Goal: Task Accomplishment & Management: Manage account settings

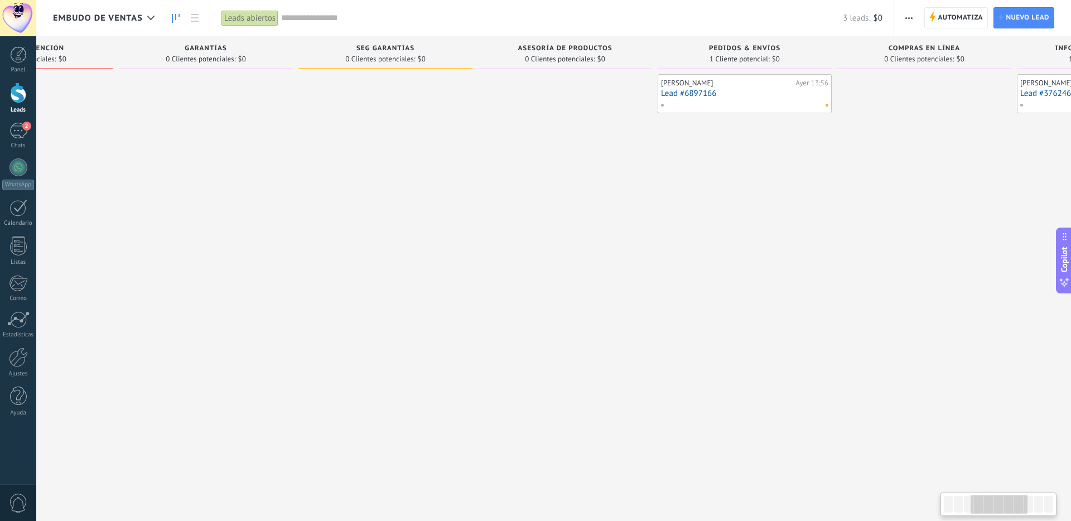
scroll to position [0, 497]
click at [713, 89] on link "Lead #6897166" at bounding box center [726, 93] width 167 height 9
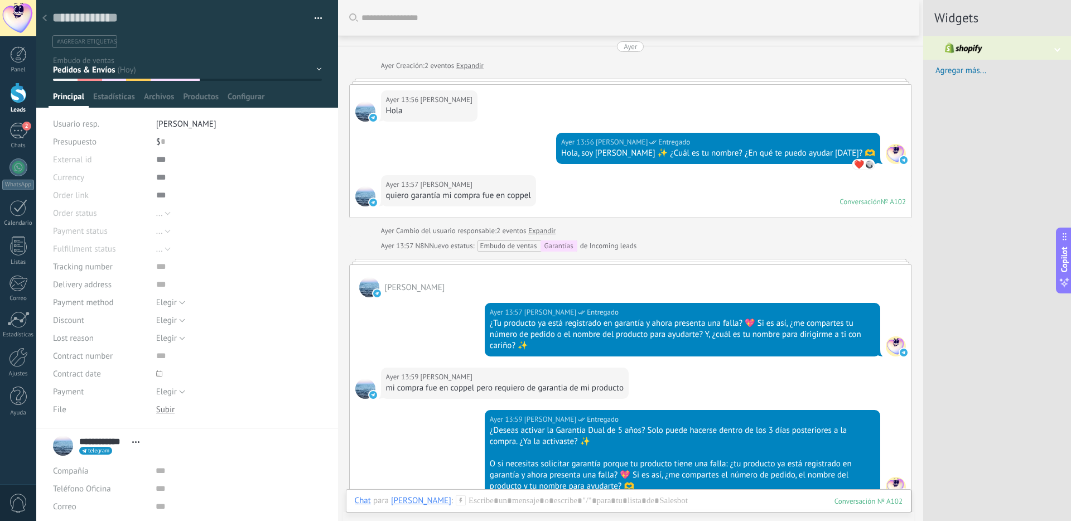
click at [52, 21] on div at bounding box center [45, 19] width 16 height 22
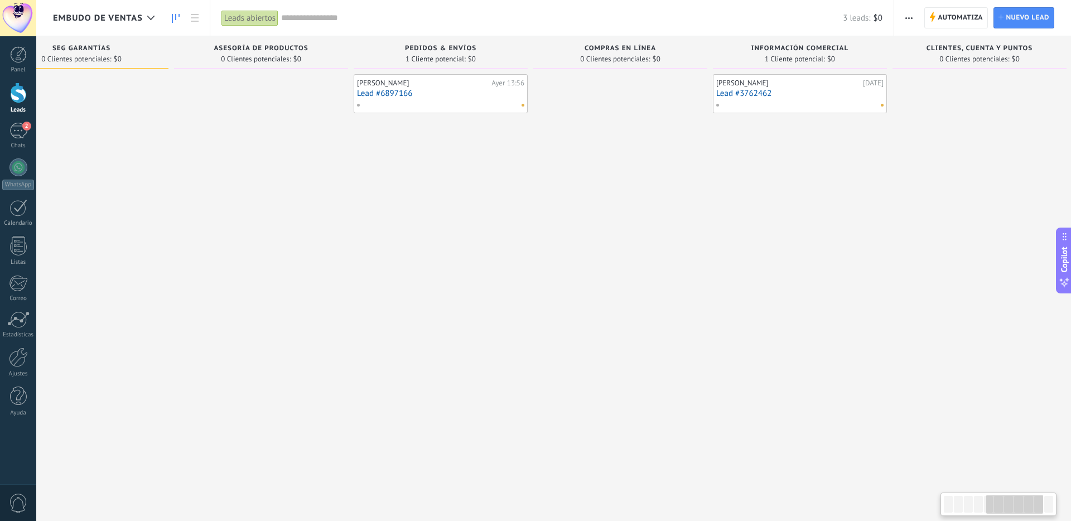
scroll to position [0, 812]
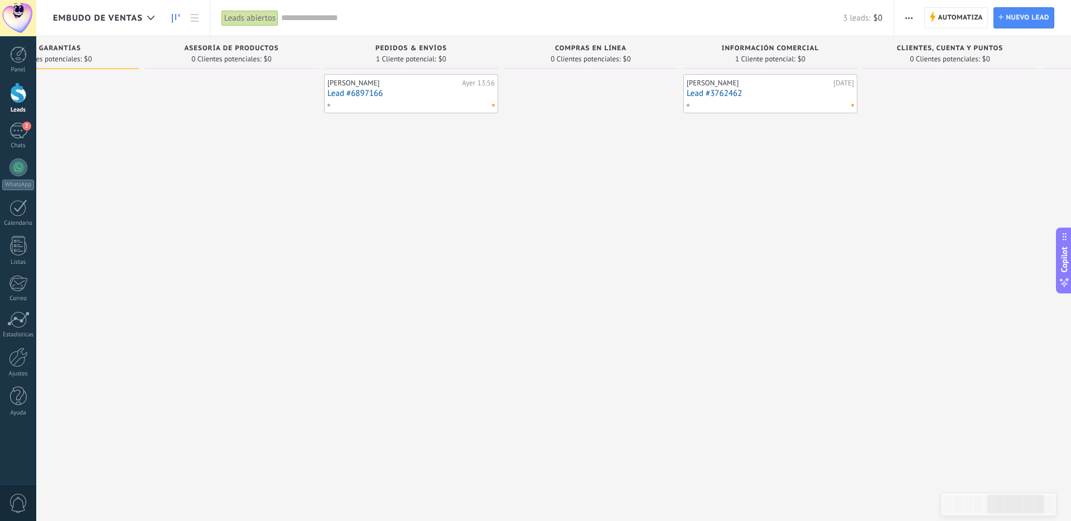
click at [792, 103] on div at bounding box center [767, 105] width 163 height 10
click at [790, 94] on link "Lead #3762462" at bounding box center [770, 93] width 167 height 9
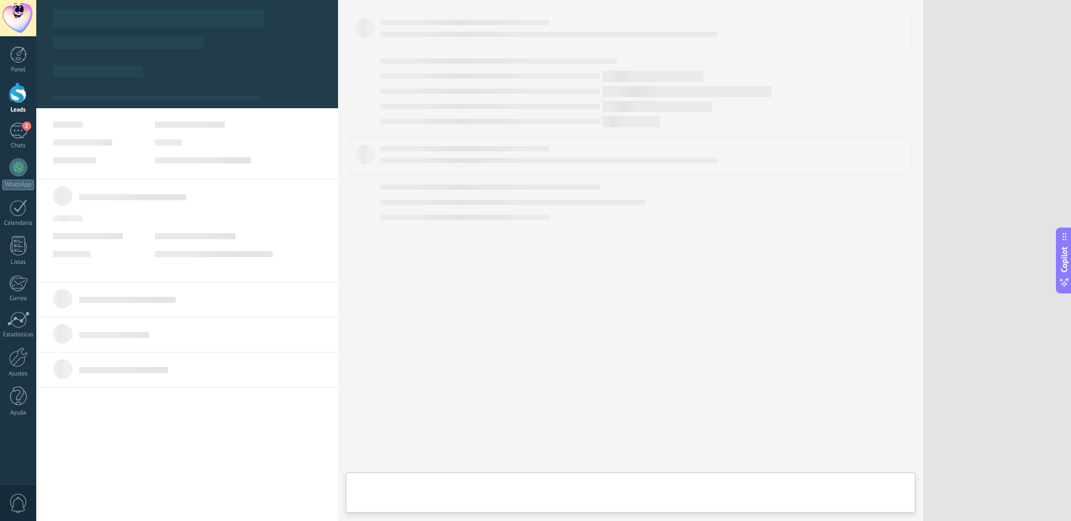
click at [790, 94] on body ".abccls-1,.abccls-2{fill-rule:evenodd}.abccls-2{fill:#fff} .abfcls-1{fill:none}…" at bounding box center [535, 260] width 1071 height 521
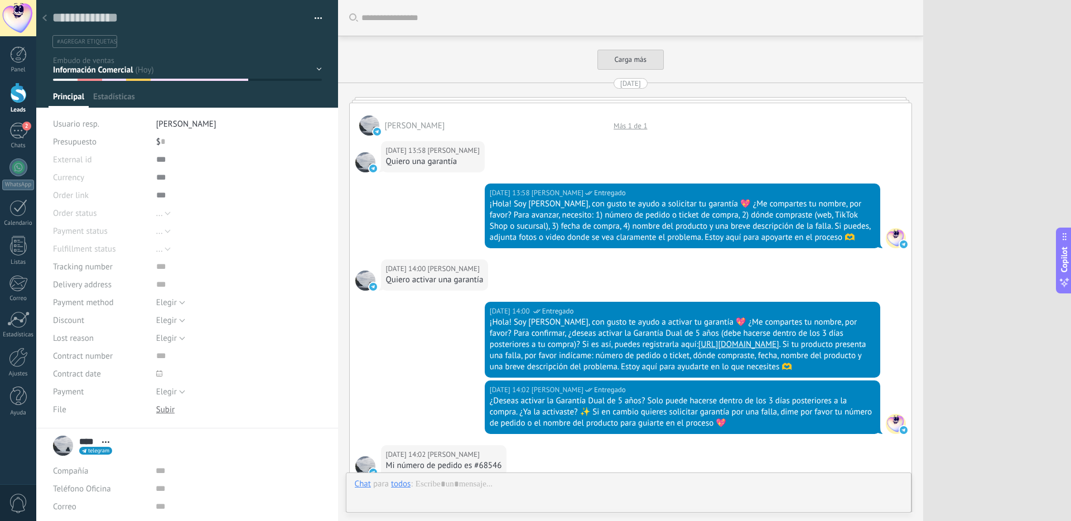
scroll to position [6675, 0]
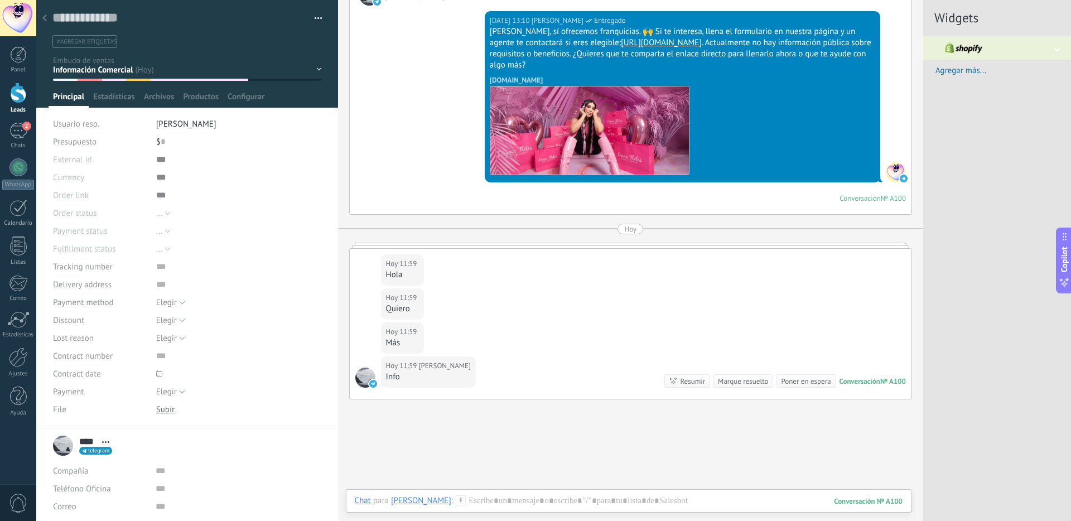
click at [46, 20] on icon at bounding box center [44, 18] width 4 height 7
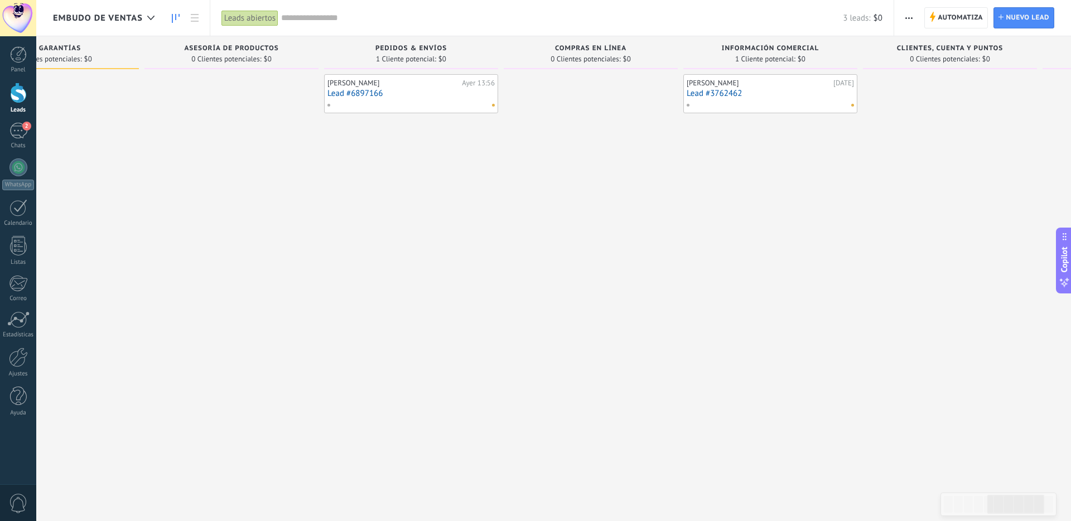
click at [765, 101] on div at bounding box center [767, 105] width 163 height 10
click at [765, 86] on div "[PERSON_NAME]" at bounding box center [759, 83] width 144 height 9
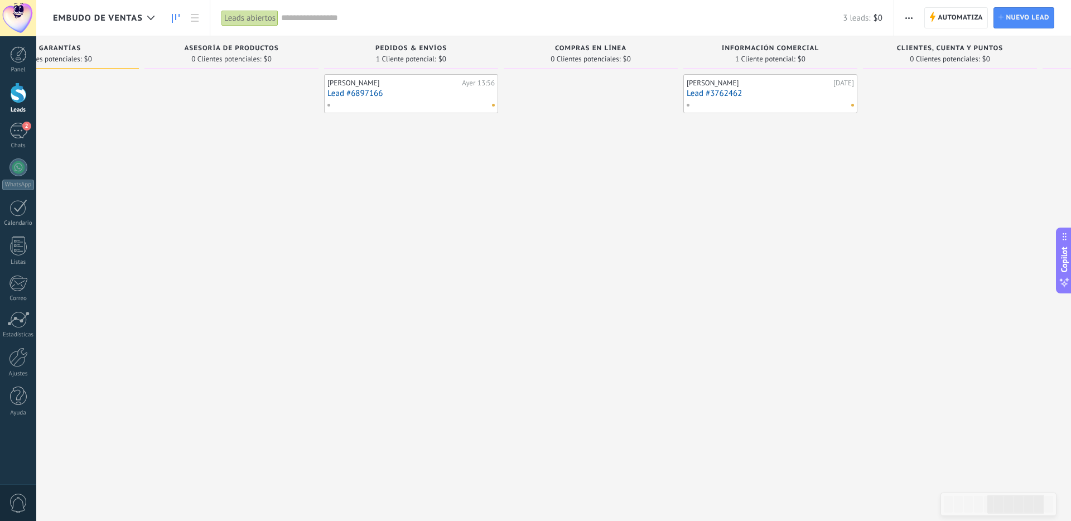
click at [711, 91] on link "Lead #3762462" at bounding box center [770, 93] width 167 height 9
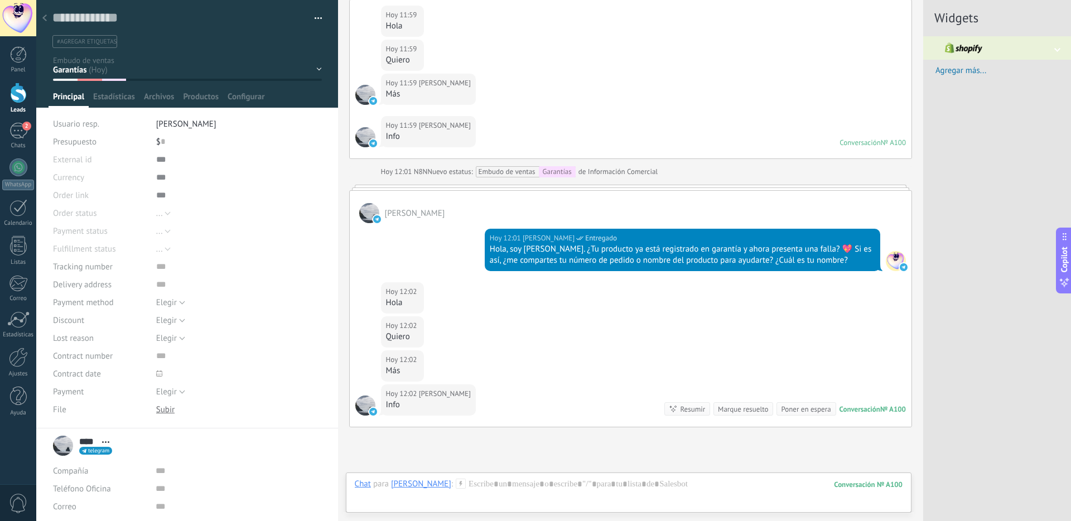
scroll to position [6604, 0]
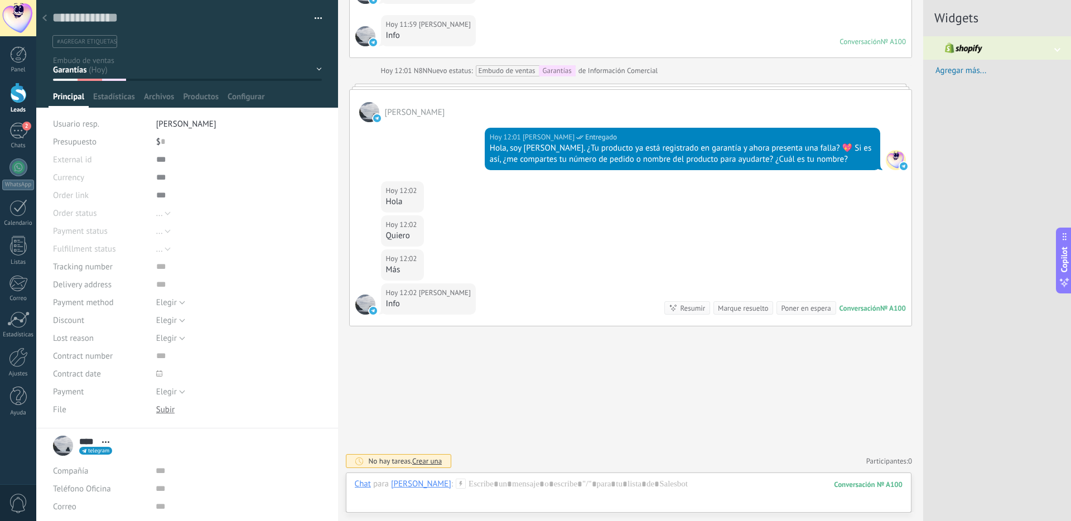
click at [987, 55] on img at bounding box center [963, 47] width 57 height 23
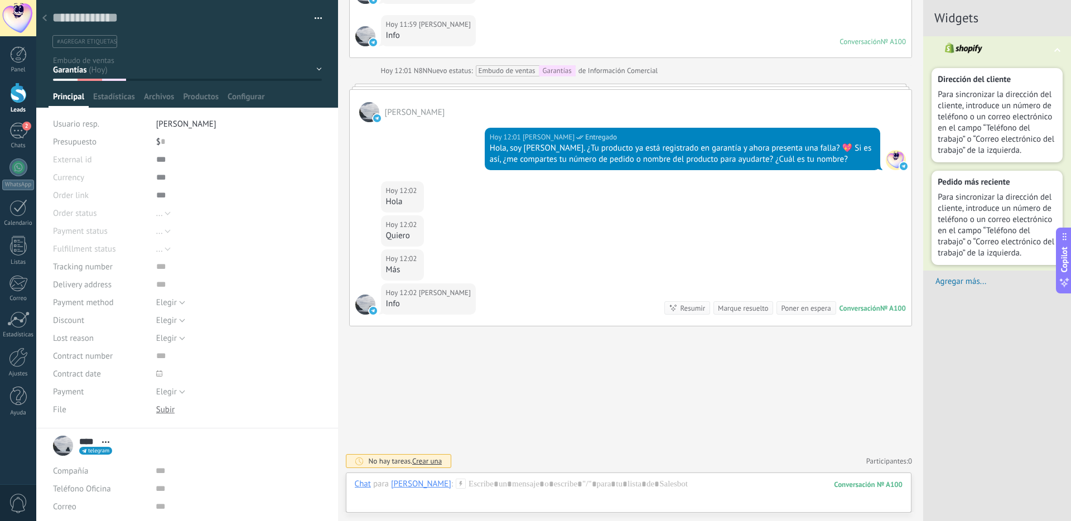
click at [1015, 48] on div at bounding box center [997, 47] width 148 height 23
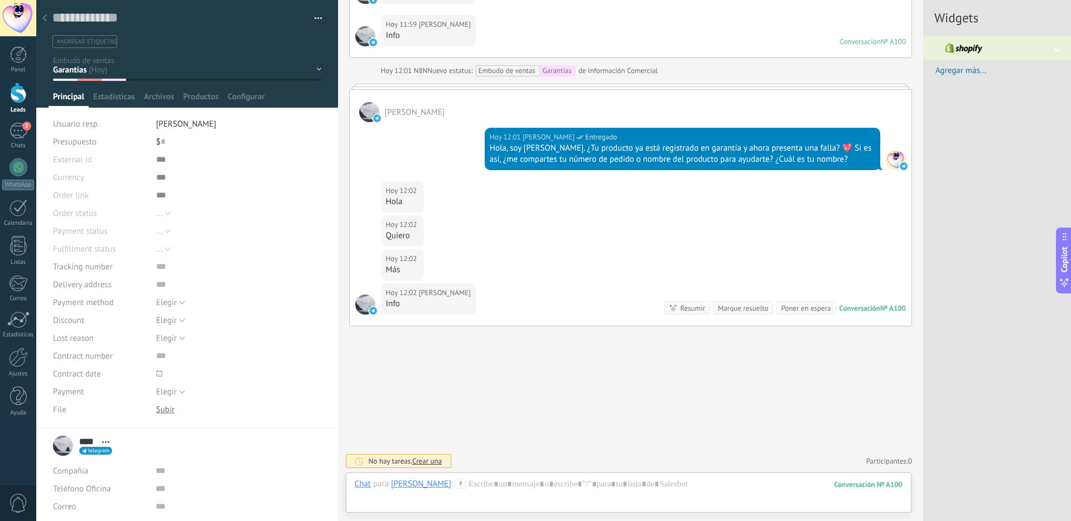
click at [963, 70] on span "Agregar más..." at bounding box center [1003, 70] width 136 height 11
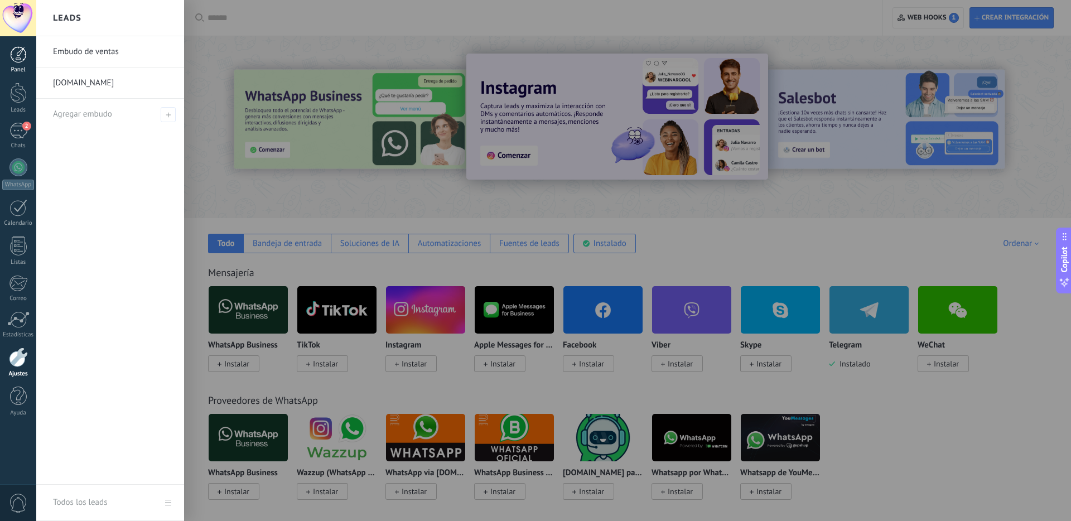
click at [14, 59] on div at bounding box center [18, 54] width 17 height 17
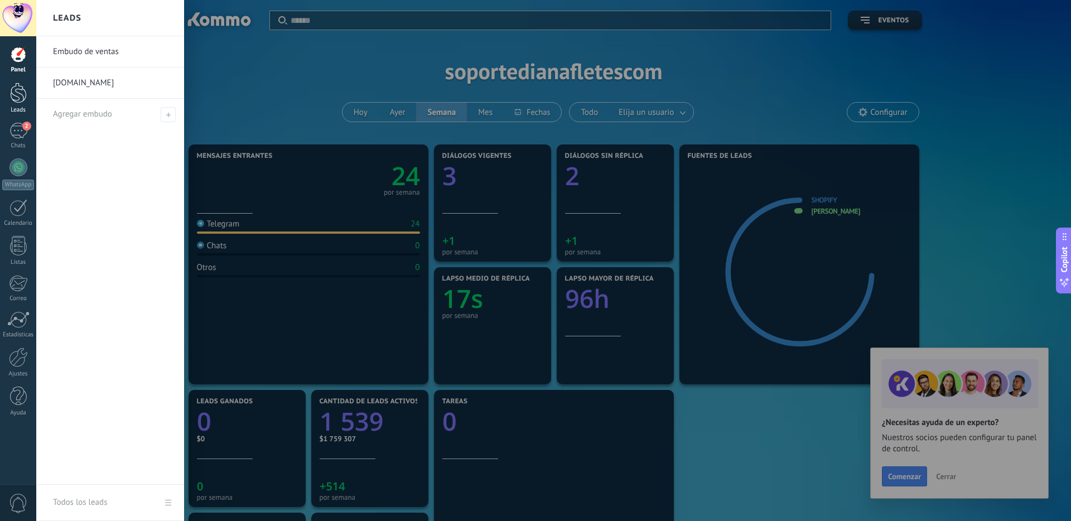
click at [15, 105] on link "Leads" at bounding box center [18, 98] width 36 height 31
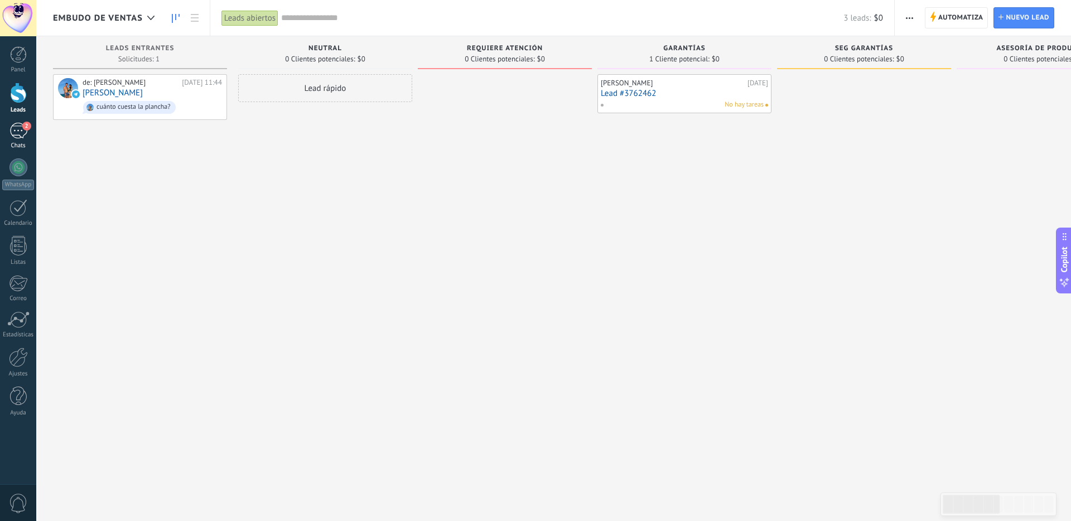
click at [16, 129] on div "2" at bounding box center [18, 131] width 18 height 16
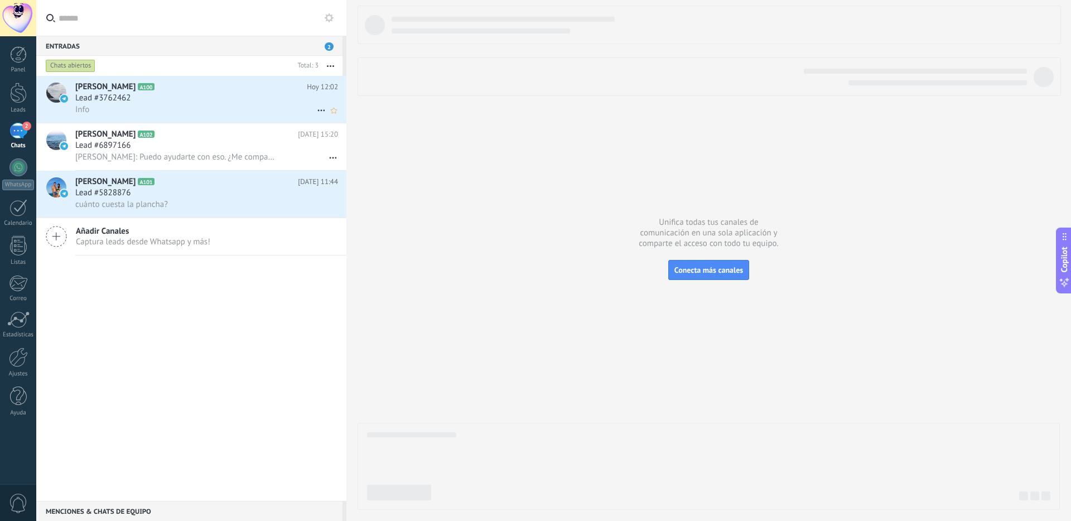
click at [150, 103] on div "Lead #3762462" at bounding box center [206, 98] width 263 height 11
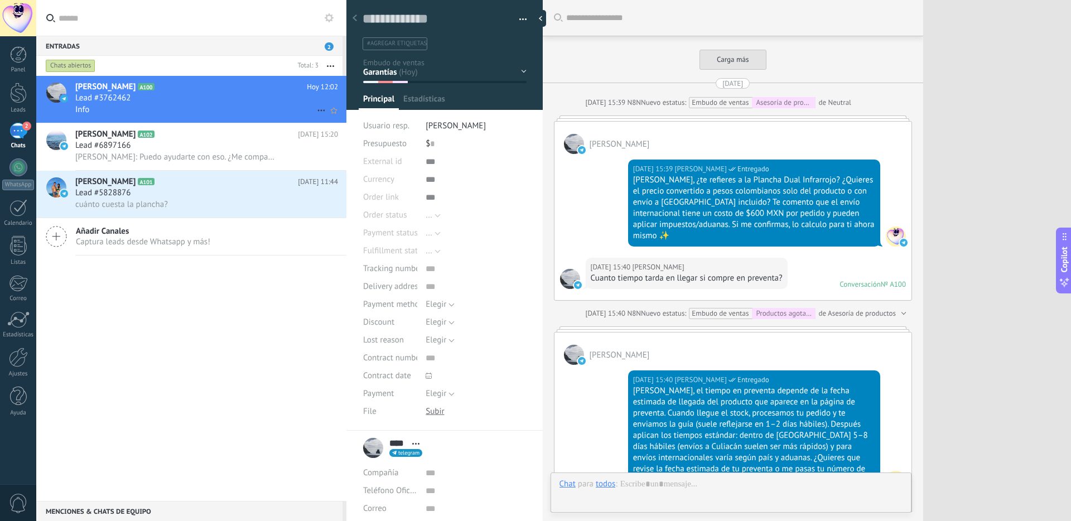
scroll to position [3370, 0]
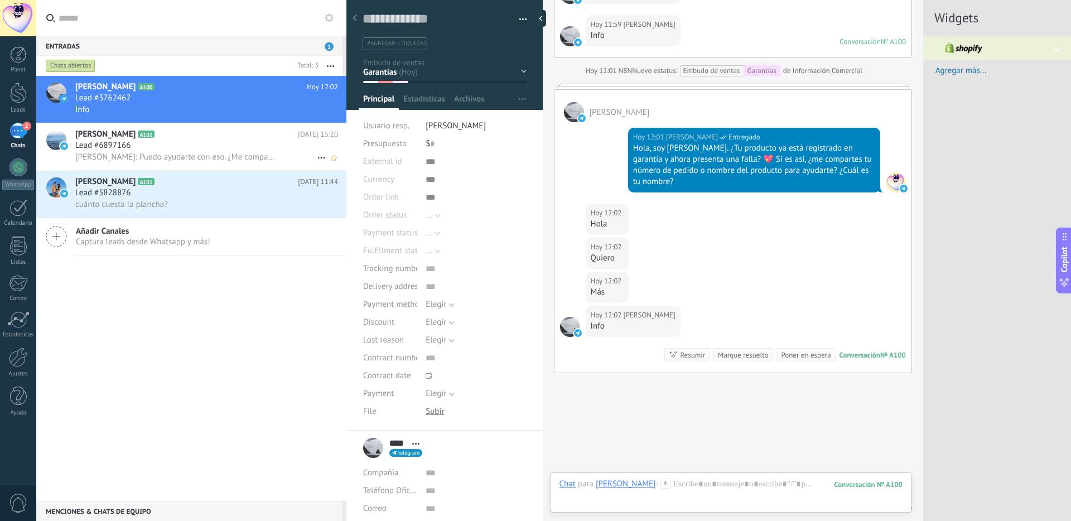
click at [245, 149] on div "Lead #6897166" at bounding box center [206, 145] width 263 height 11
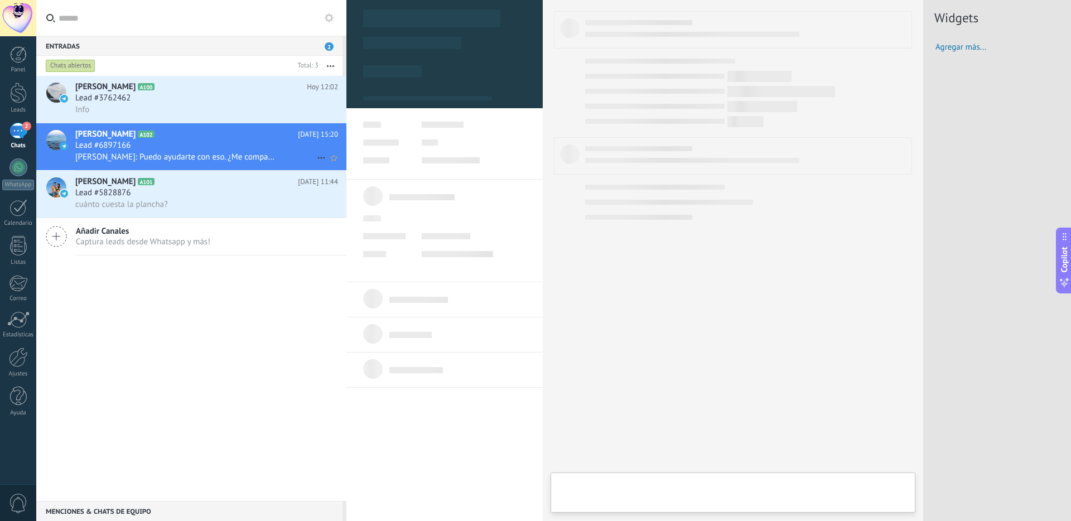
type textarea "**********"
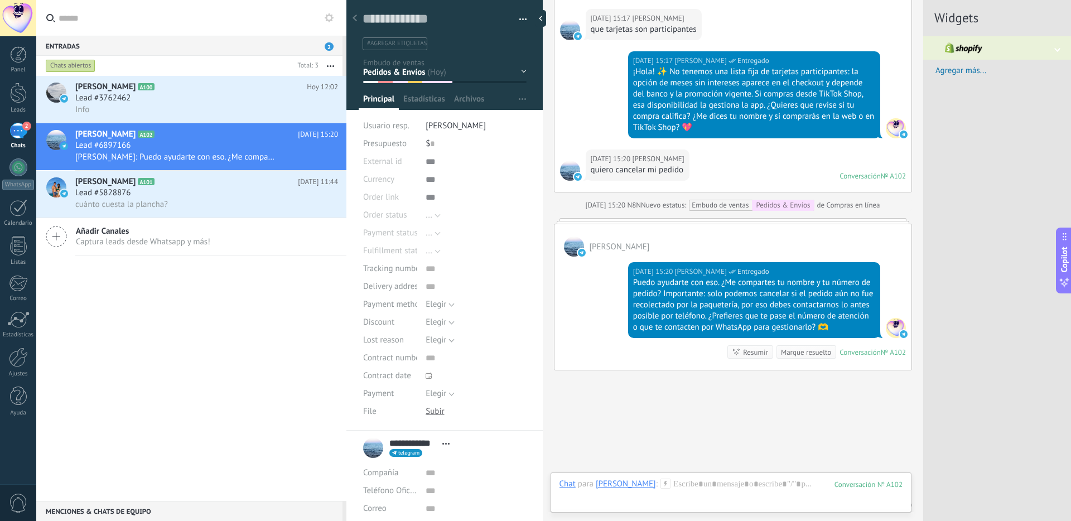
scroll to position [810, 0]
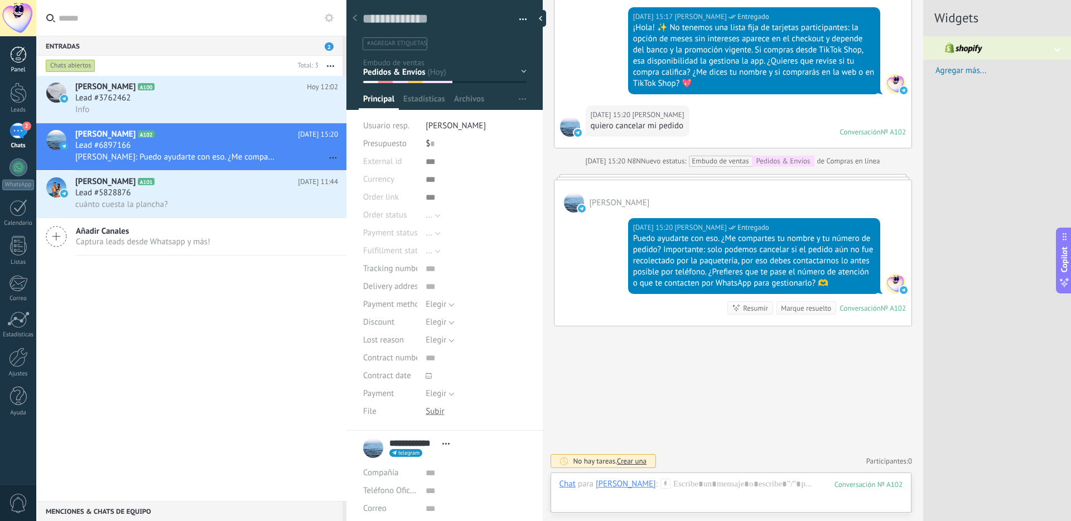
click at [20, 61] on div at bounding box center [18, 54] width 17 height 17
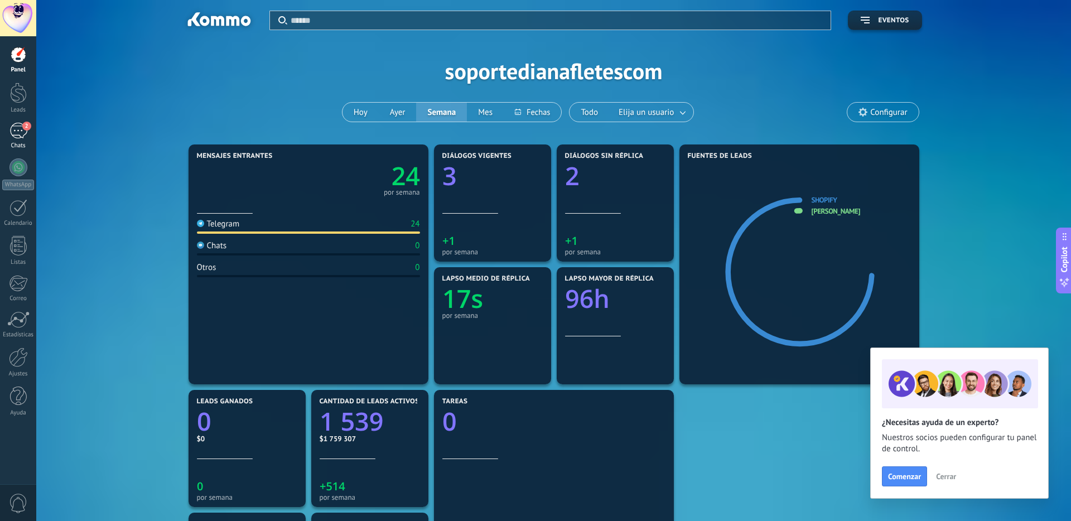
click at [29, 132] on link "2 Chats" at bounding box center [18, 136] width 36 height 27
